Goal: Task Accomplishment & Management: Manage account settings

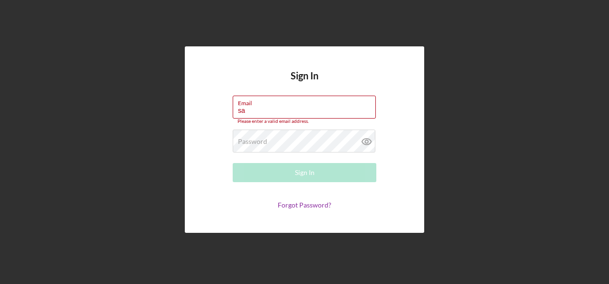
type input "[PERSON_NAME][EMAIL_ADDRESS][PERSON_NAME][DOMAIN_NAME]"
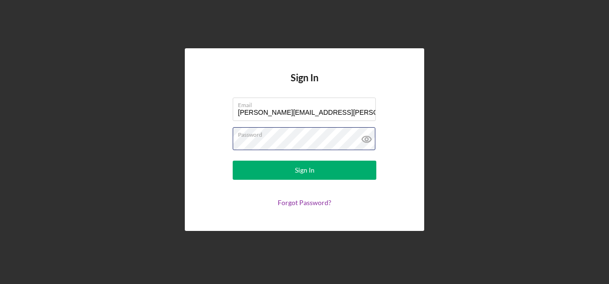
click at [233, 161] on button "Sign In" at bounding box center [305, 170] width 144 height 19
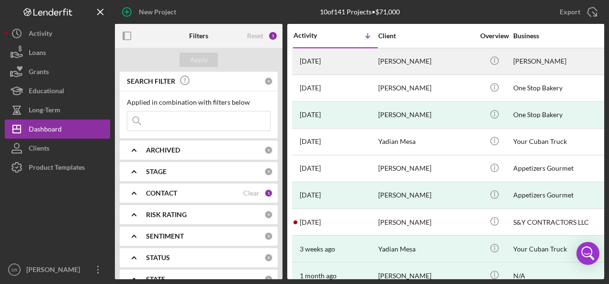
click at [417, 61] on div "[PERSON_NAME]" at bounding box center [426, 61] width 96 height 25
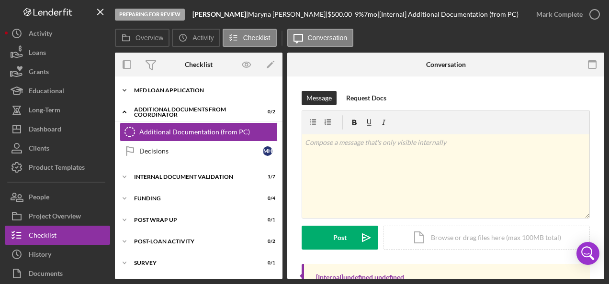
click at [202, 88] on div "MED Loan Application" at bounding box center [202, 91] width 136 height 6
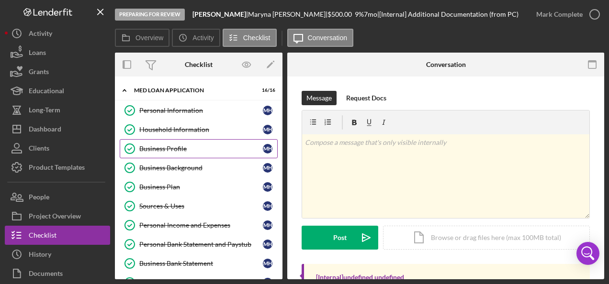
click at [149, 142] on link "Business Profile Business Profile M H" at bounding box center [199, 148] width 158 height 19
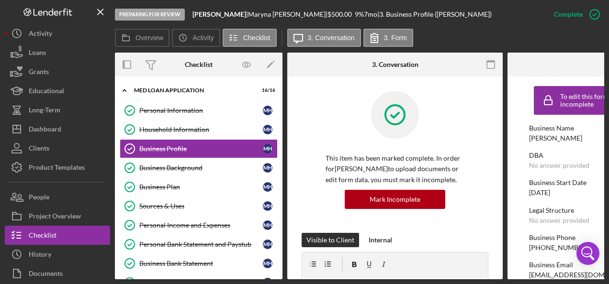
drag, startPoint x: 442, startPoint y: 280, endPoint x: 505, endPoint y: 286, distance: 63.6
click at [505, 284] on html "Preparing for Review [PERSON_NAME] | [PERSON_NAME] | $500.00 9 % 7 mo | 3. Busi…" at bounding box center [304, 142] width 609 height 284
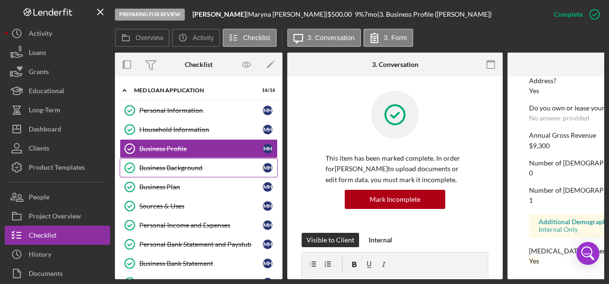
click at [177, 162] on link "Business Background Business Background M H" at bounding box center [199, 168] width 158 height 19
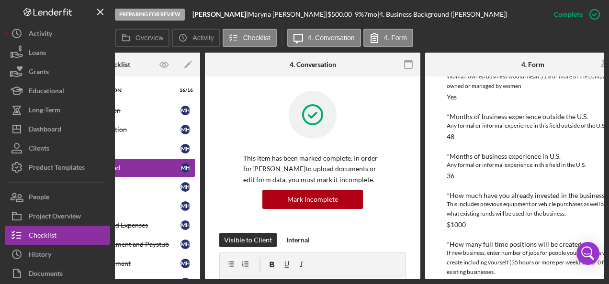
scroll to position [335, 0]
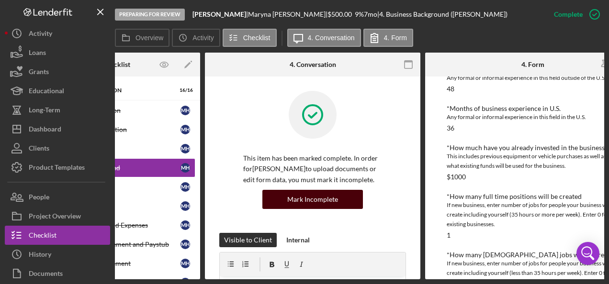
click at [348, 196] on button "Mark Incomplete" at bounding box center [312, 199] width 101 height 19
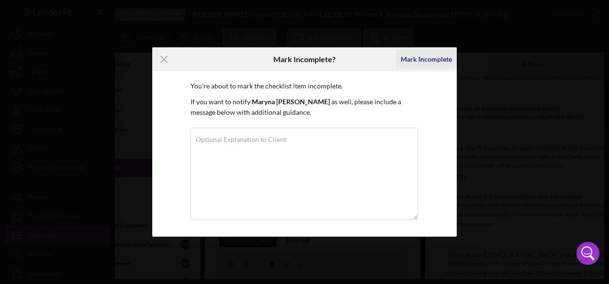
click at [429, 62] on div "Mark Incomplete" at bounding box center [426, 59] width 51 height 19
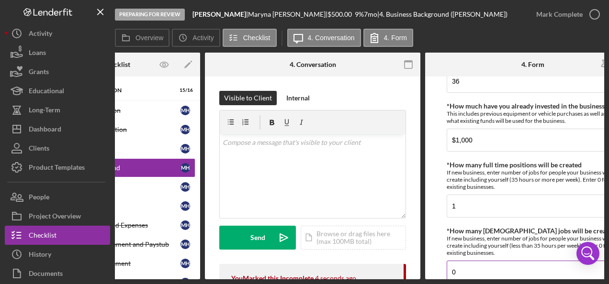
scroll to position [383, 0]
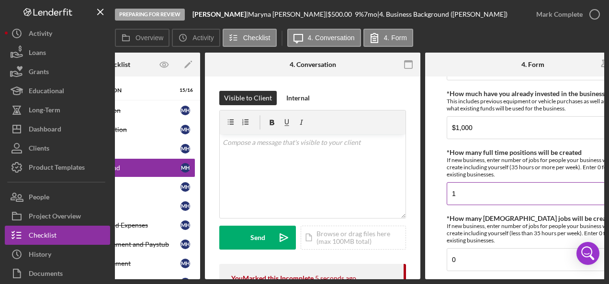
click at [495, 200] on input "1" at bounding box center [533, 193] width 172 height 23
type input "0"
click at [497, 260] on input "0" at bounding box center [533, 260] width 172 height 23
type input "1"
click at [502, 26] on div "Preparing for Review [PERSON_NAME] | [PERSON_NAME] | $500.00 9 % 7 mo | 4. Busi…" at bounding box center [321, 14] width 412 height 29
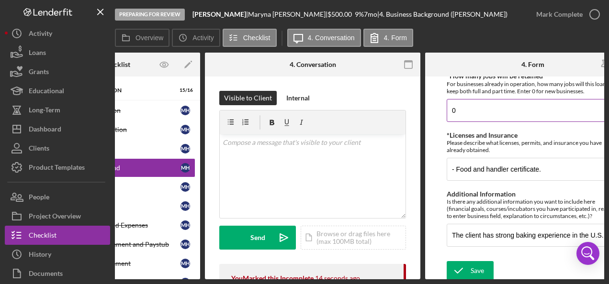
scroll to position [594, 0]
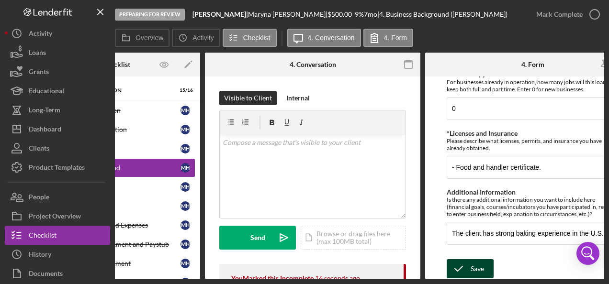
click at [468, 265] on icon "submit" at bounding box center [459, 269] width 24 height 24
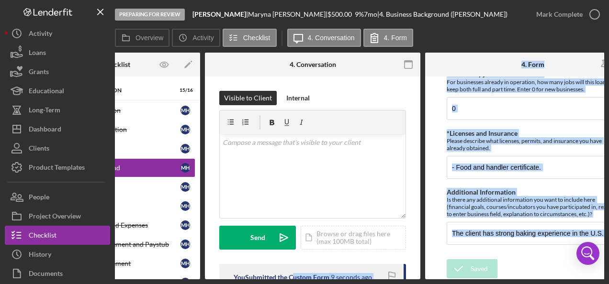
drag, startPoint x: 424, startPoint y: 276, endPoint x: 292, endPoint y: 279, distance: 132.7
click at [292, 279] on div "Overview Internal Workflow Stage Preparing for Review Icon/Dropdown Arrow Archi…" at bounding box center [359, 166] width 489 height 227
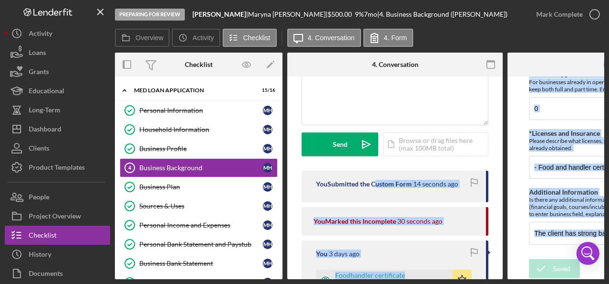
scroll to position [96, 0]
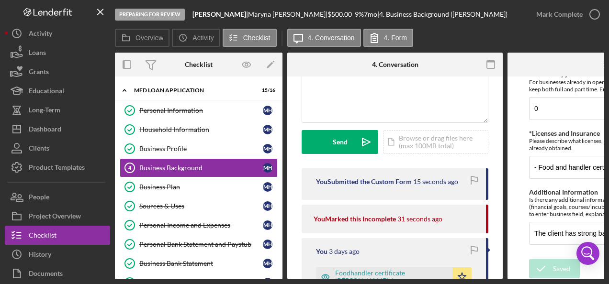
click at [489, 29] on div "Overview Icon/History Activity Checklist Icon/Message 4. Conversation 4. Form" at bounding box center [359, 38] width 489 height 19
click at [476, 180] on icon "button" at bounding box center [475, 181] width 22 height 22
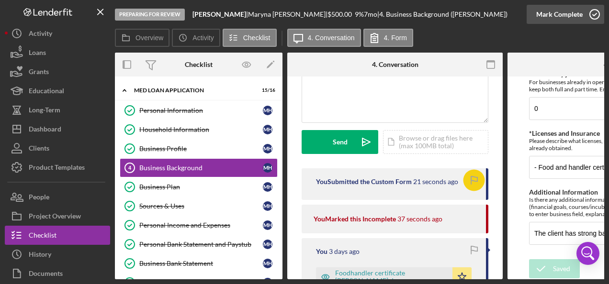
click at [590, 14] on icon "button" at bounding box center [595, 14] width 24 height 24
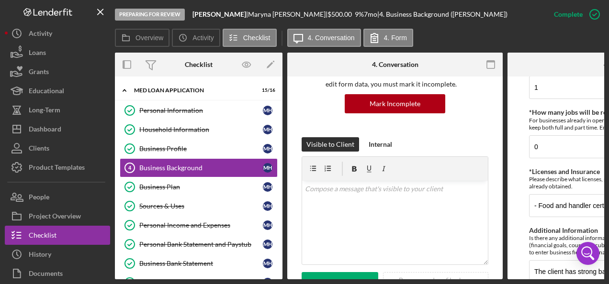
scroll to position [632, 0]
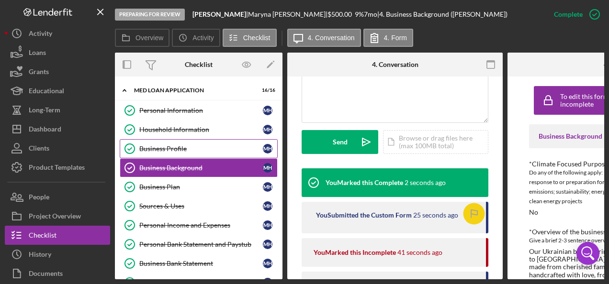
click at [197, 150] on div "Business Profile" at bounding box center [201, 149] width 124 height 8
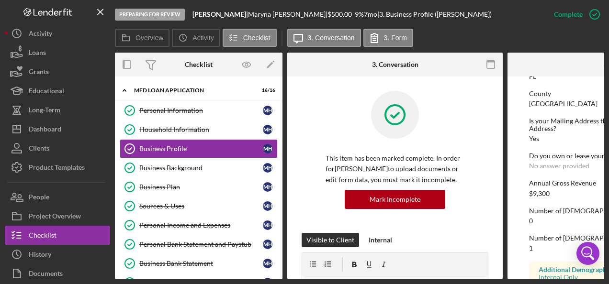
scroll to position [527, 0]
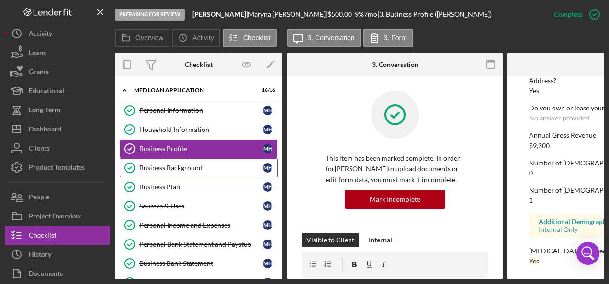
click at [208, 167] on div "Business Background" at bounding box center [201, 168] width 124 height 8
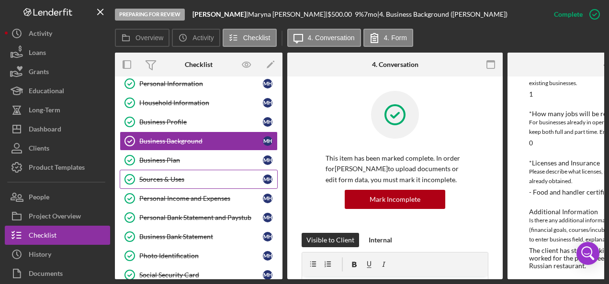
scroll to position [48, 0]
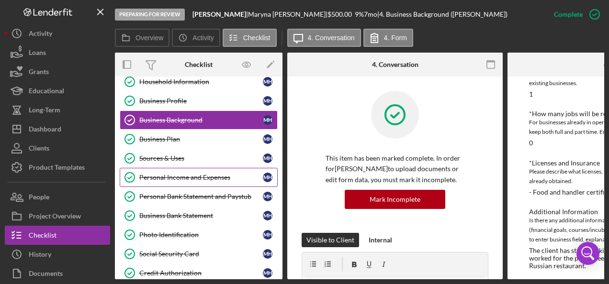
click at [207, 177] on div "Personal Income and Expenses" at bounding box center [201, 178] width 124 height 8
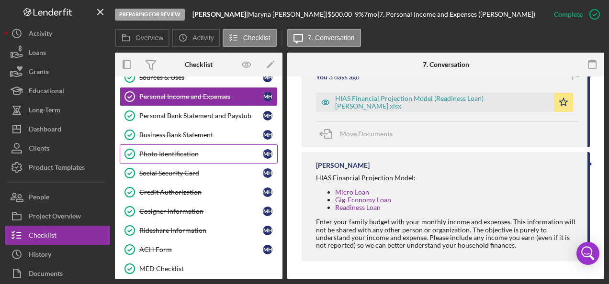
scroll to position [144, 0]
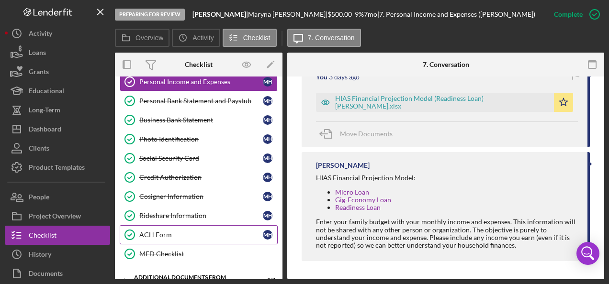
click at [162, 231] on div "ACH Form" at bounding box center [201, 235] width 124 height 8
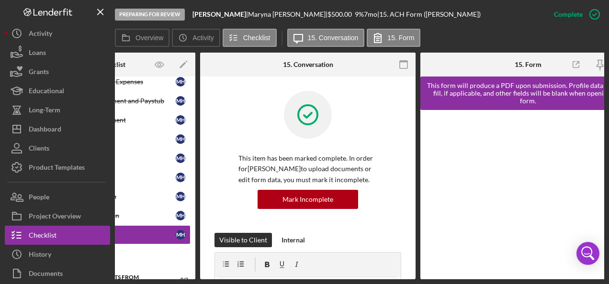
scroll to position [0, 99]
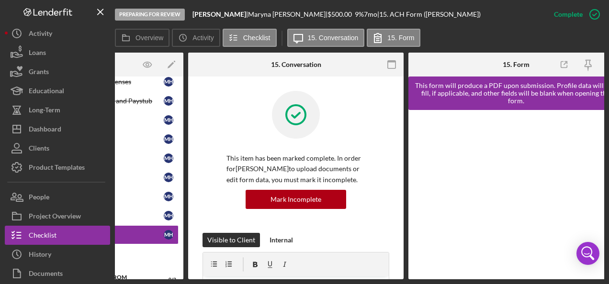
drag, startPoint x: 227, startPoint y: 280, endPoint x: 187, endPoint y: 279, distance: 40.2
click at [187, 279] on div "Preparing for Review [PERSON_NAME] | [PERSON_NAME] | $500.00 9 % 7 mo | 15. ACH…" at bounding box center [304, 142] width 609 height 284
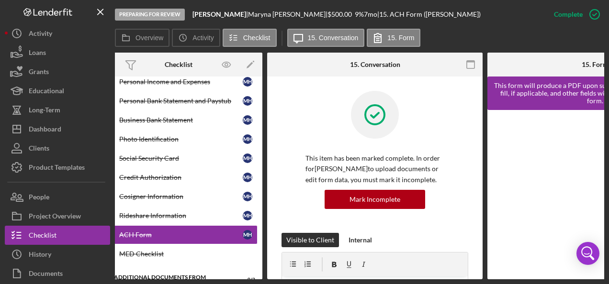
scroll to position [0, 0]
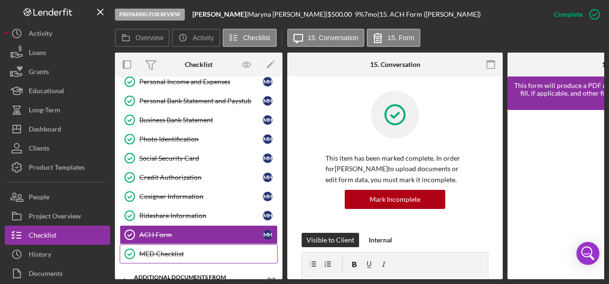
click at [172, 250] on div "MED Checklist" at bounding box center [208, 254] width 138 height 8
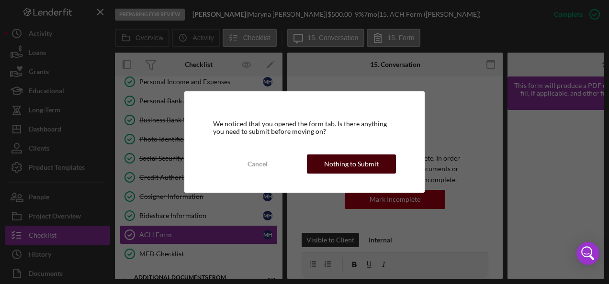
click at [342, 164] on div "Nothing to Submit" at bounding box center [351, 164] width 55 height 19
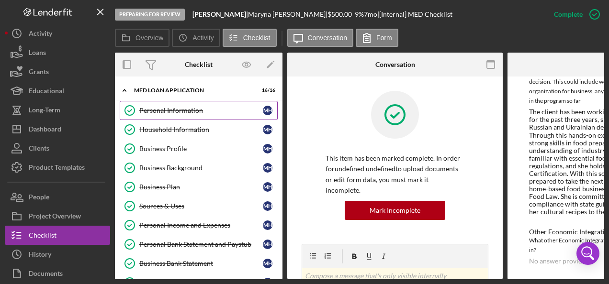
click at [161, 112] on div "Personal Information" at bounding box center [201, 111] width 124 height 8
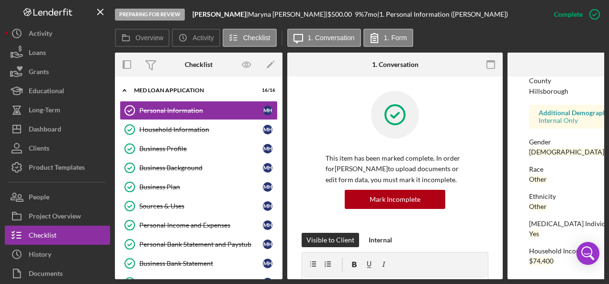
scroll to position [254, 0]
click at [192, 130] on div "Household Information" at bounding box center [201, 130] width 124 height 8
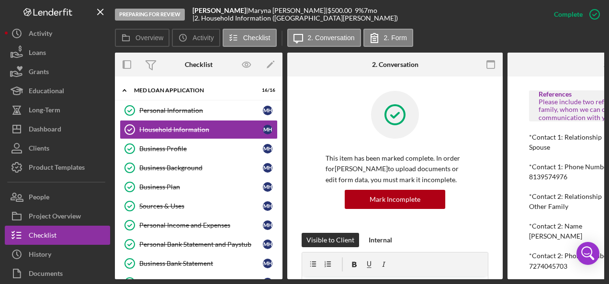
scroll to position [773, 0]
click at [164, 149] on div "Business Profile" at bounding box center [201, 149] width 124 height 8
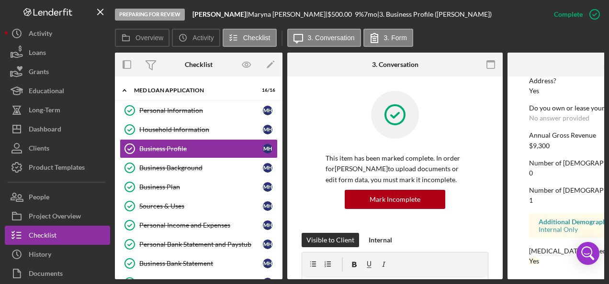
scroll to position [530, 0]
click at [155, 166] on div "Business Background" at bounding box center [201, 168] width 124 height 8
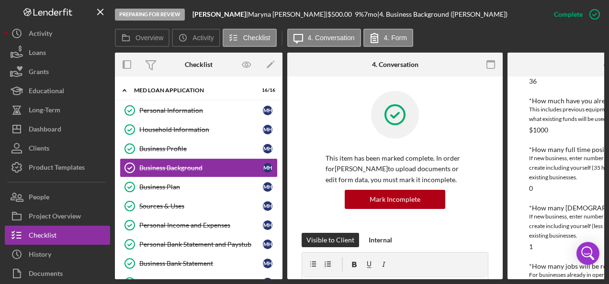
scroll to position [383, 0]
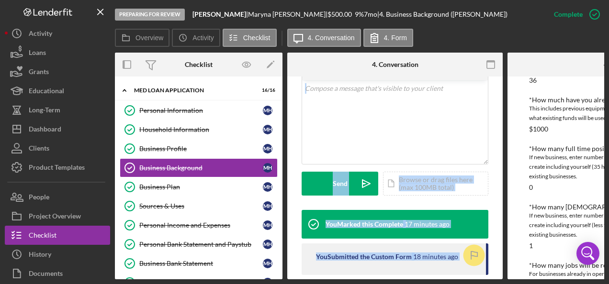
drag, startPoint x: 458, startPoint y: 276, endPoint x: 483, endPoint y: 278, distance: 25.0
click at [483, 278] on div "Overview Internal Workflow Stage Preparing for Review Icon/Dropdown Arrow Archi…" at bounding box center [359, 166] width 489 height 227
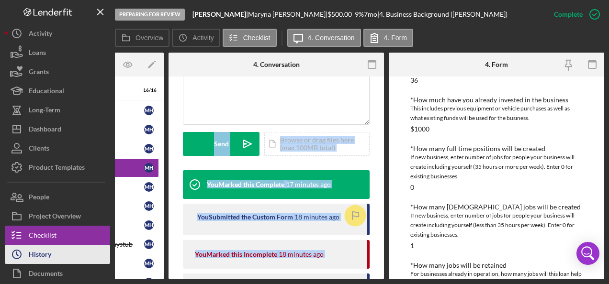
scroll to position [42, 0]
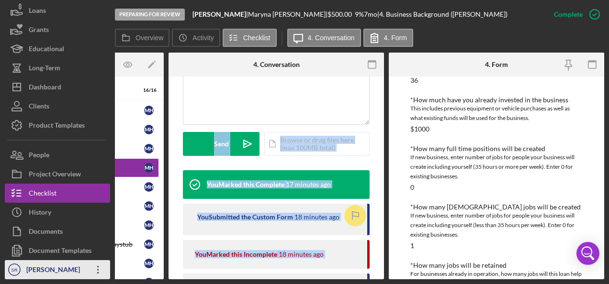
click at [79, 269] on div "[PERSON_NAME]" at bounding box center [55, 271] width 62 height 22
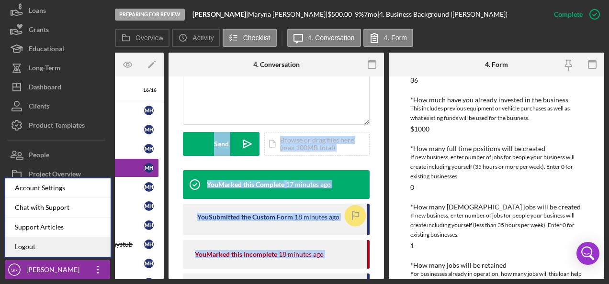
click at [60, 246] on link "Logout" at bounding box center [57, 248] width 105 height 20
